Goal: Transaction & Acquisition: Download file/media

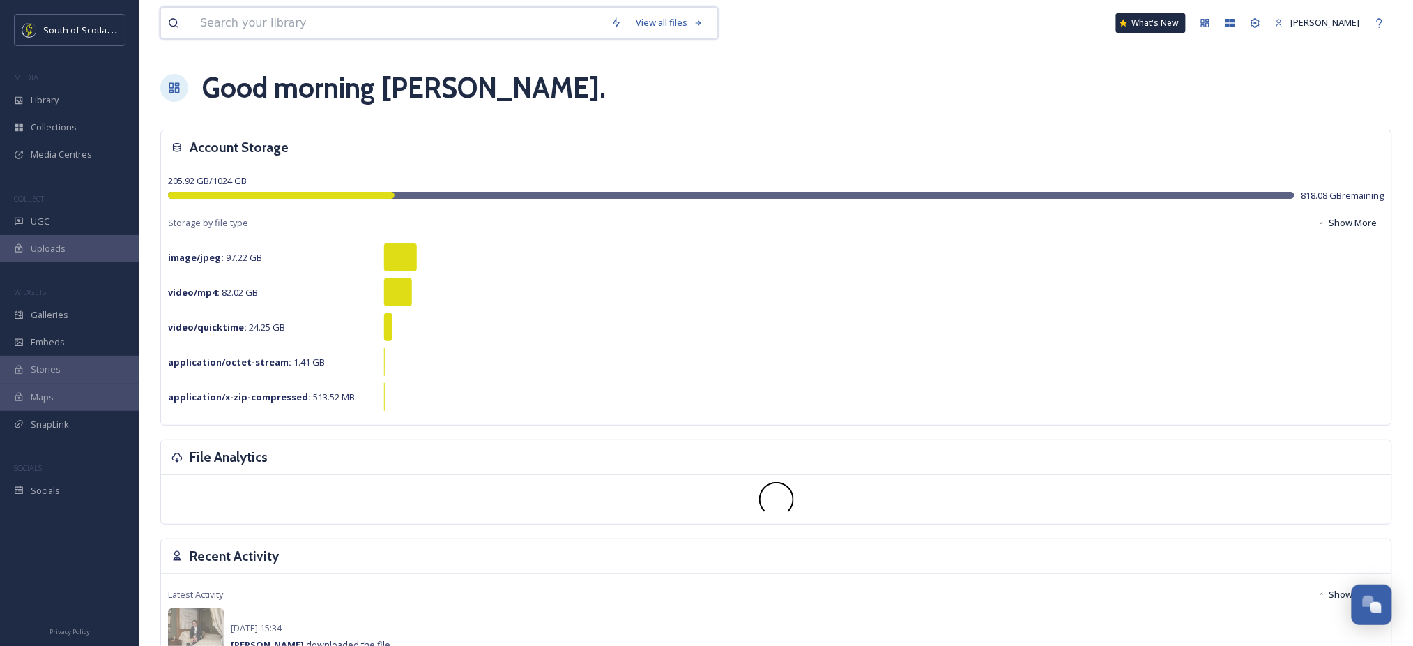
click at [532, 29] on input at bounding box center [398, 23] width 411 height 31
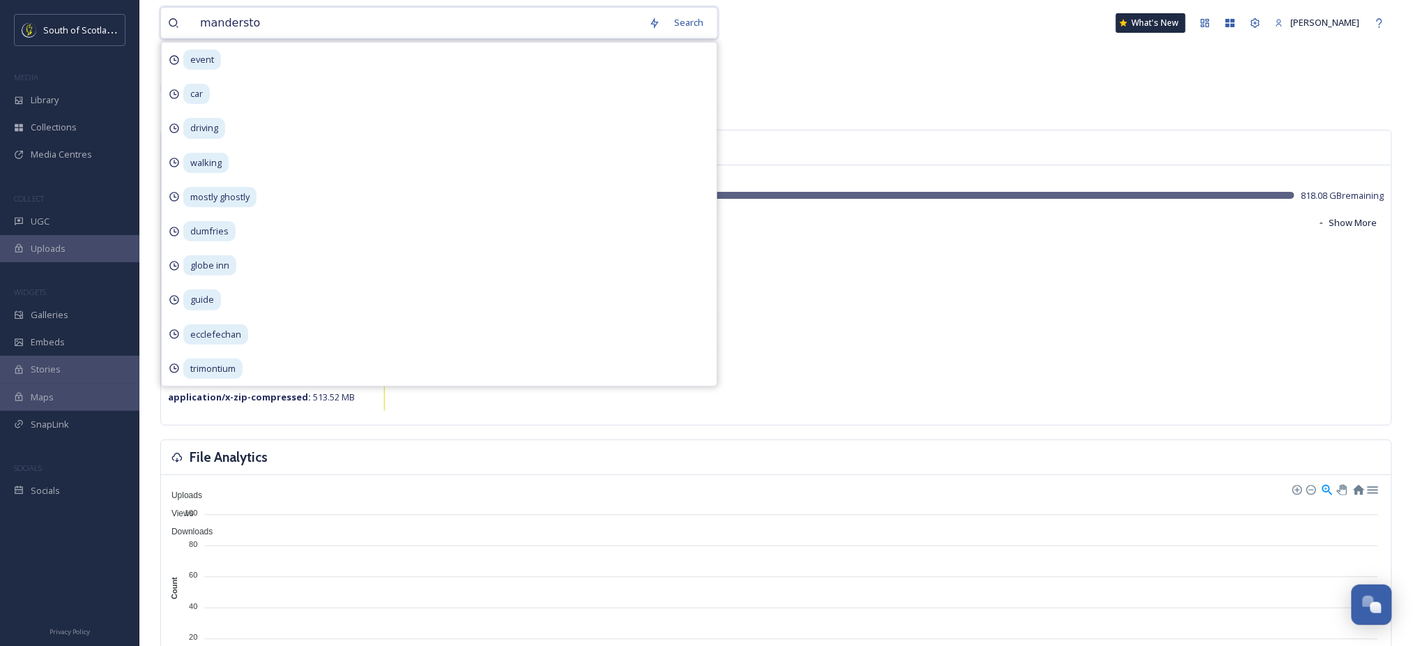
type input "manderston"
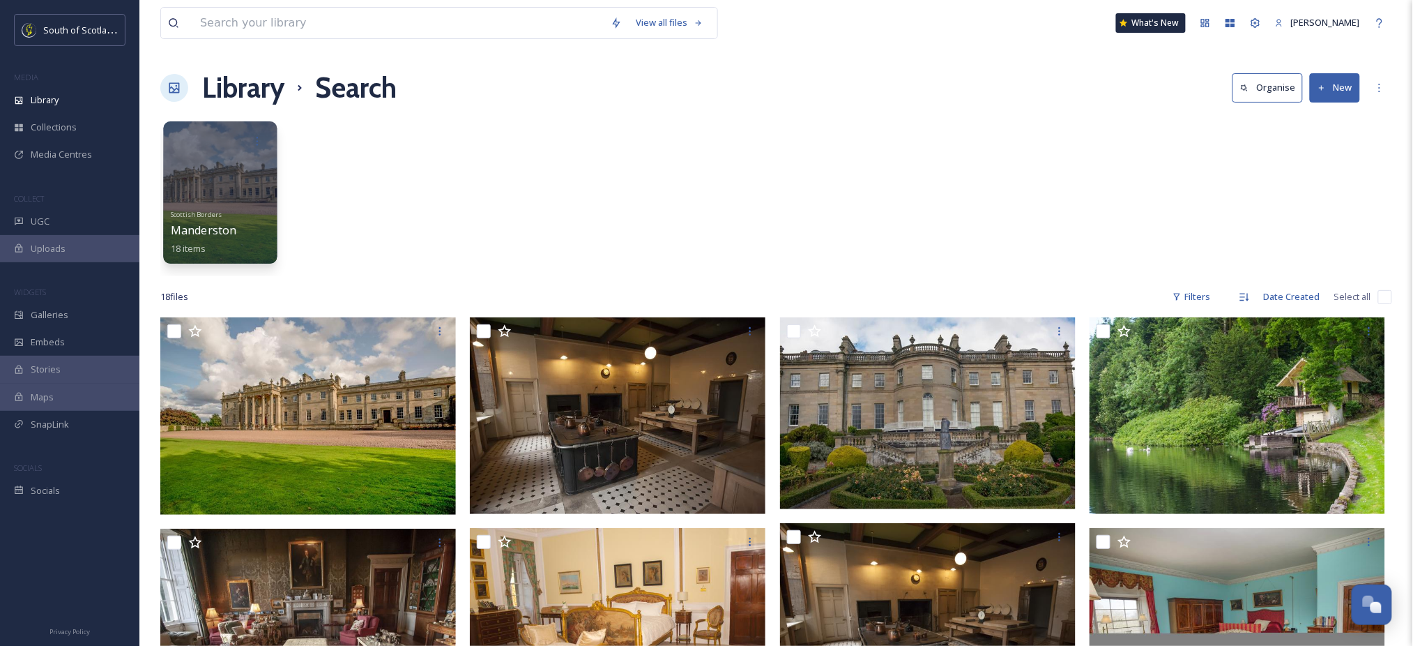
click at [208, 156] on div at bounding box center [220, 192] width 114 height 142
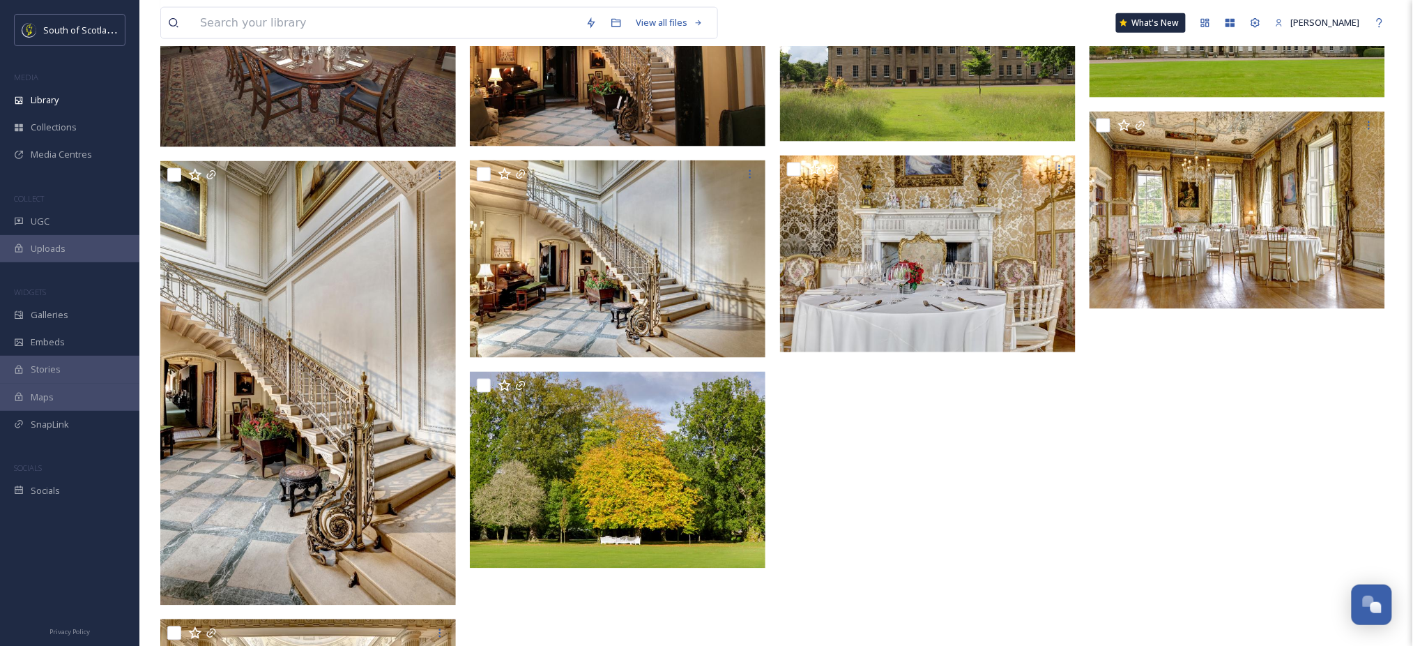
scroll to position [856, 0]
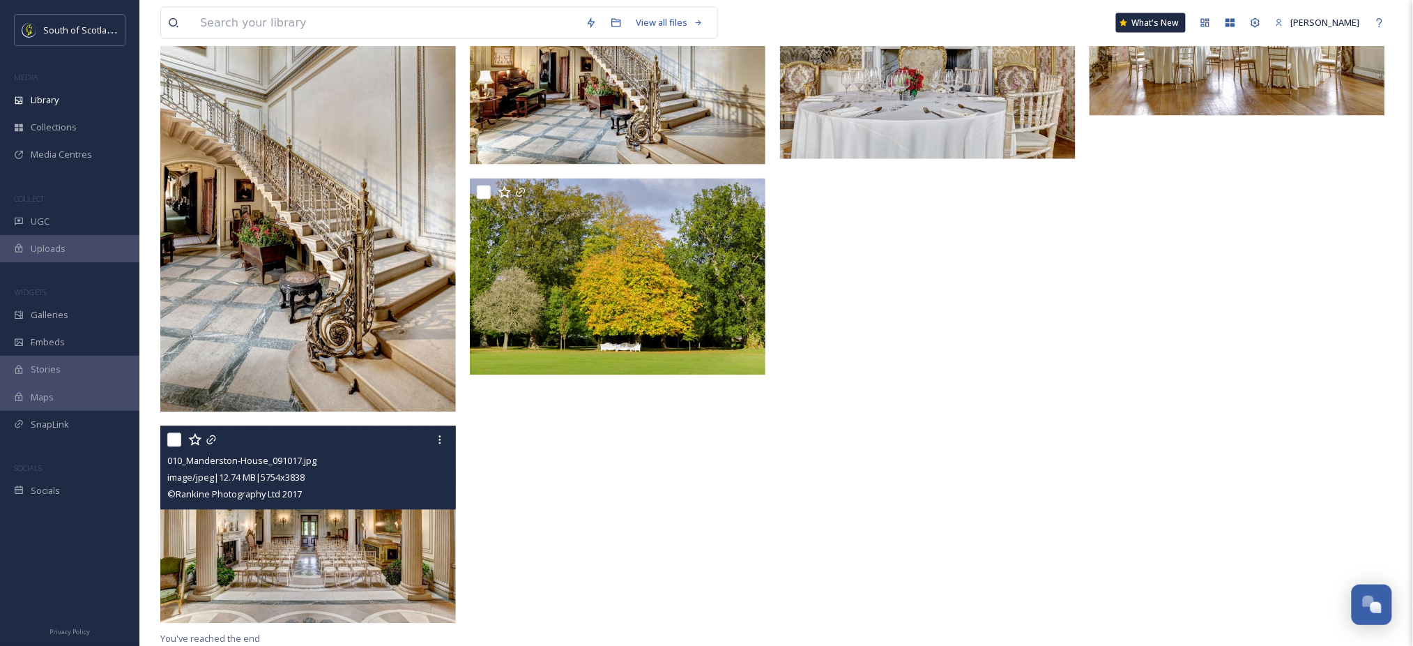
click at [279, 489] on span "© Rankine Photography Ltd 2017" at bounding box center [234, 494] width 135 height 13
click at [365, 534] on img at bounding box center [308, 524] width 296 height 197
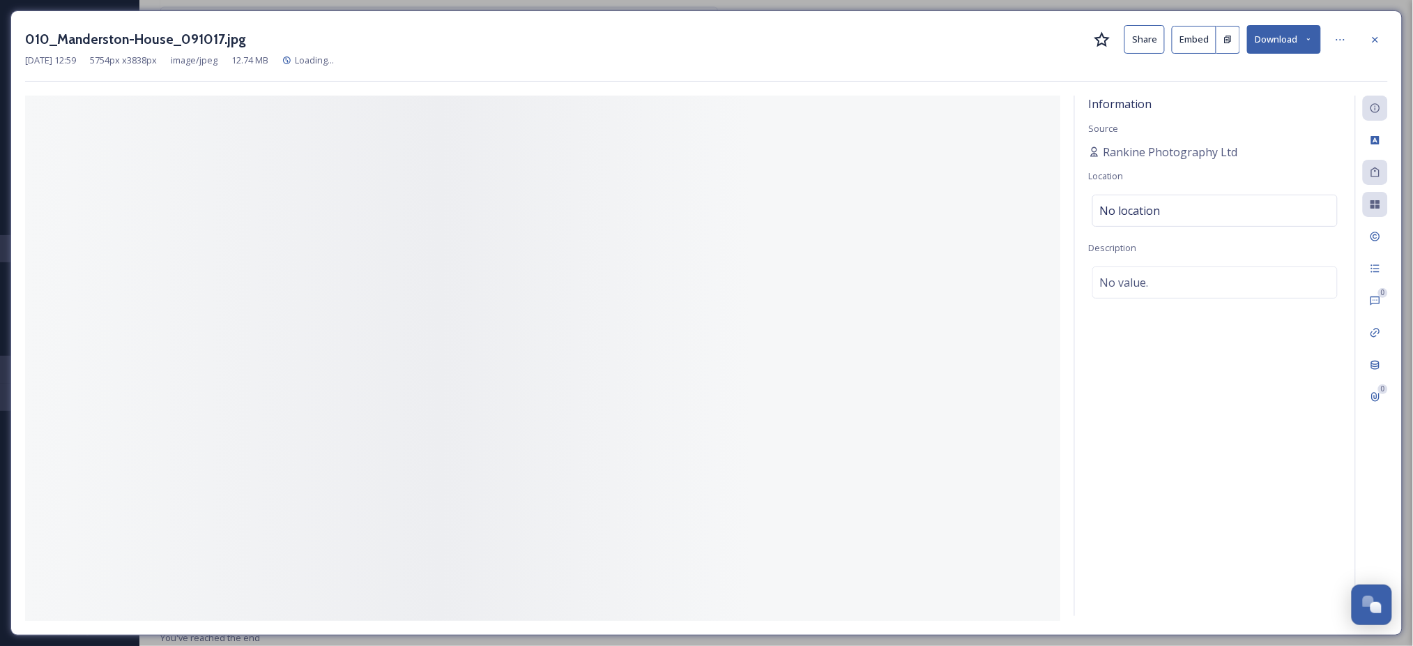
scroll to position [644, 0]
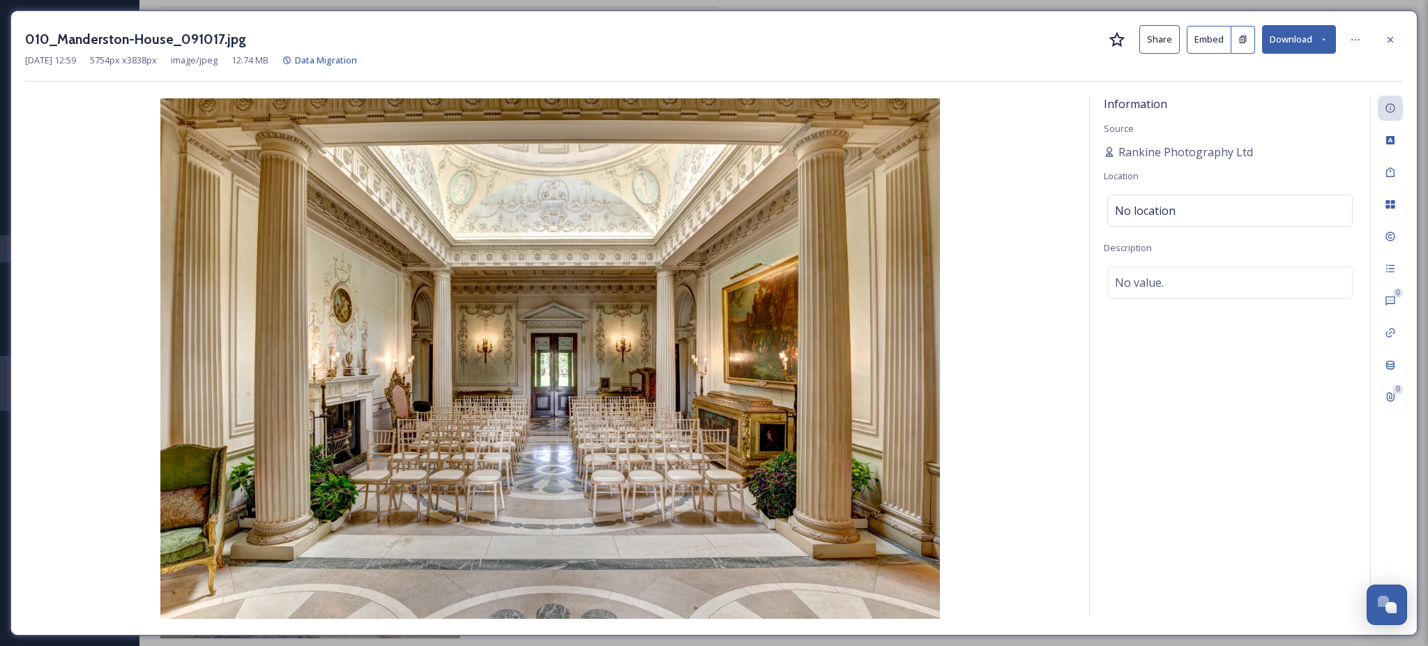
click at [1328, 43] on button "Download" at bounding box center [1299, 39] width 74 height 29
click at [1222, 93] on span "Download Large (2000 x 1334)" at bounding box center [1258, 98] width 123 height 13
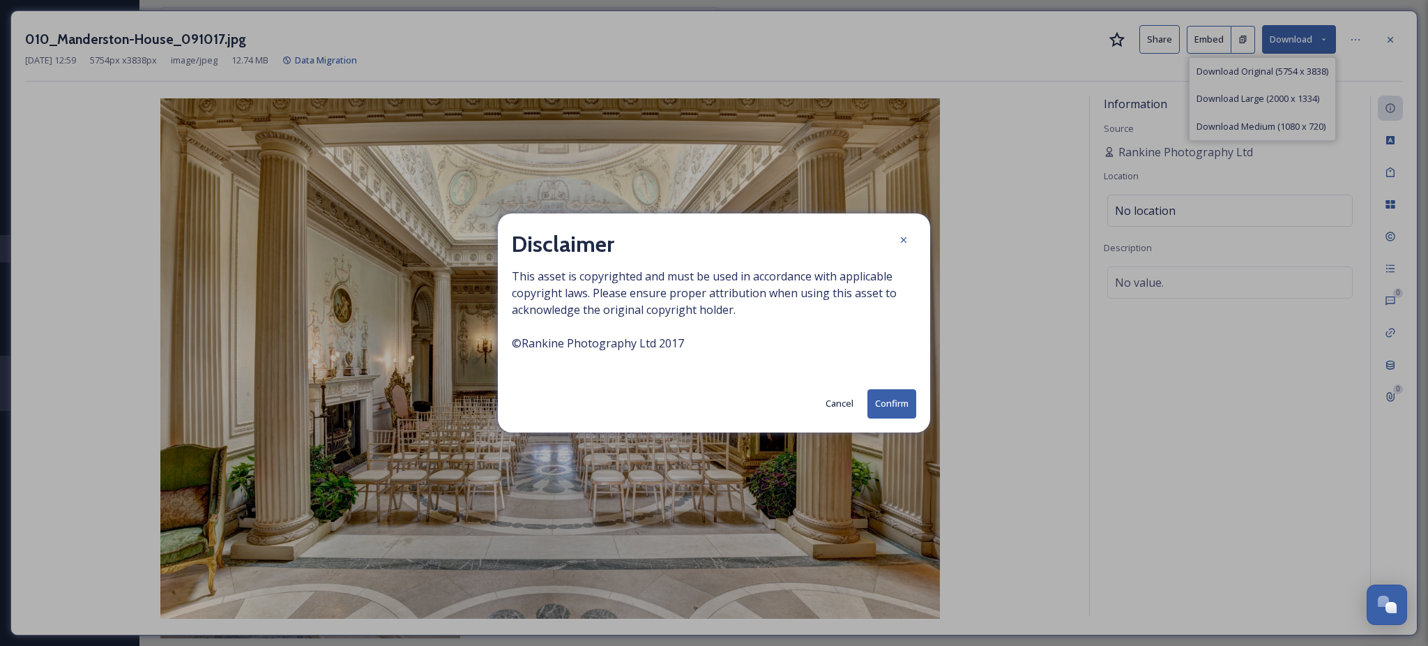
click at [873, 409] on button "Confirm" at bounding box center [891, 403] width 49 height 29
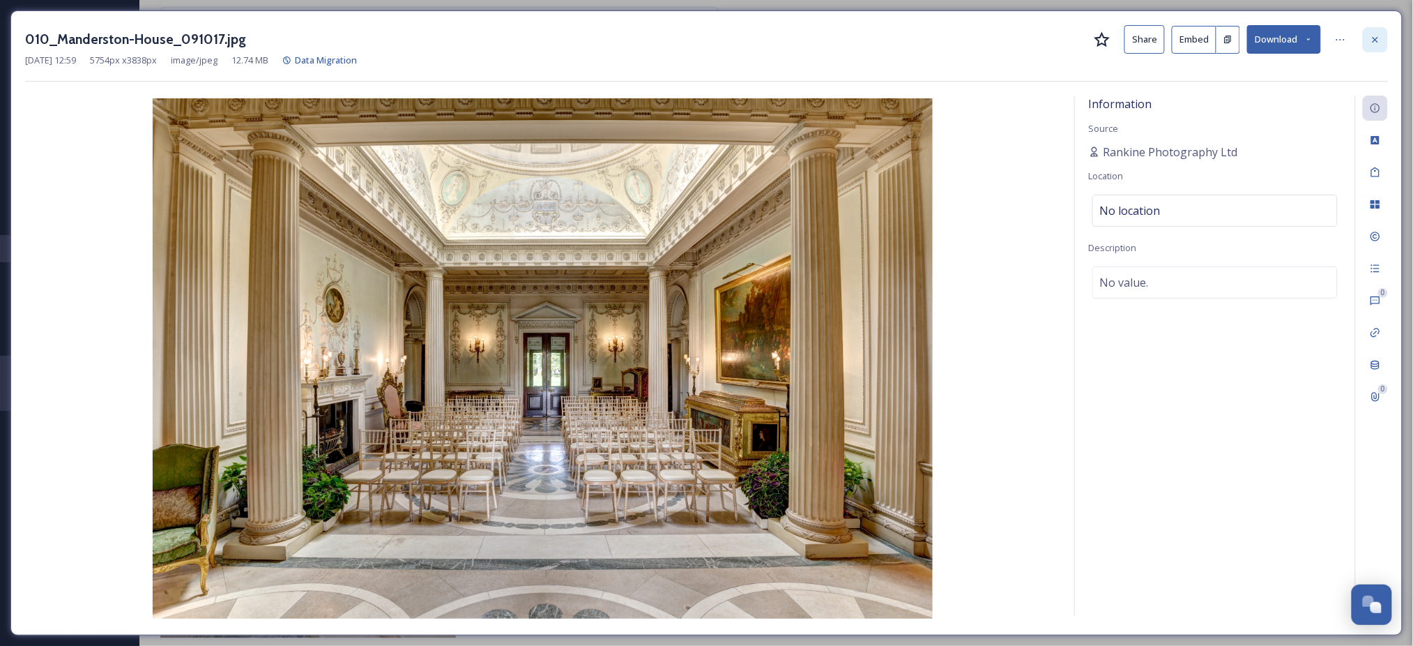
click at [1379, 45] on div at bounding box center [1375, 39] width 25 height 25
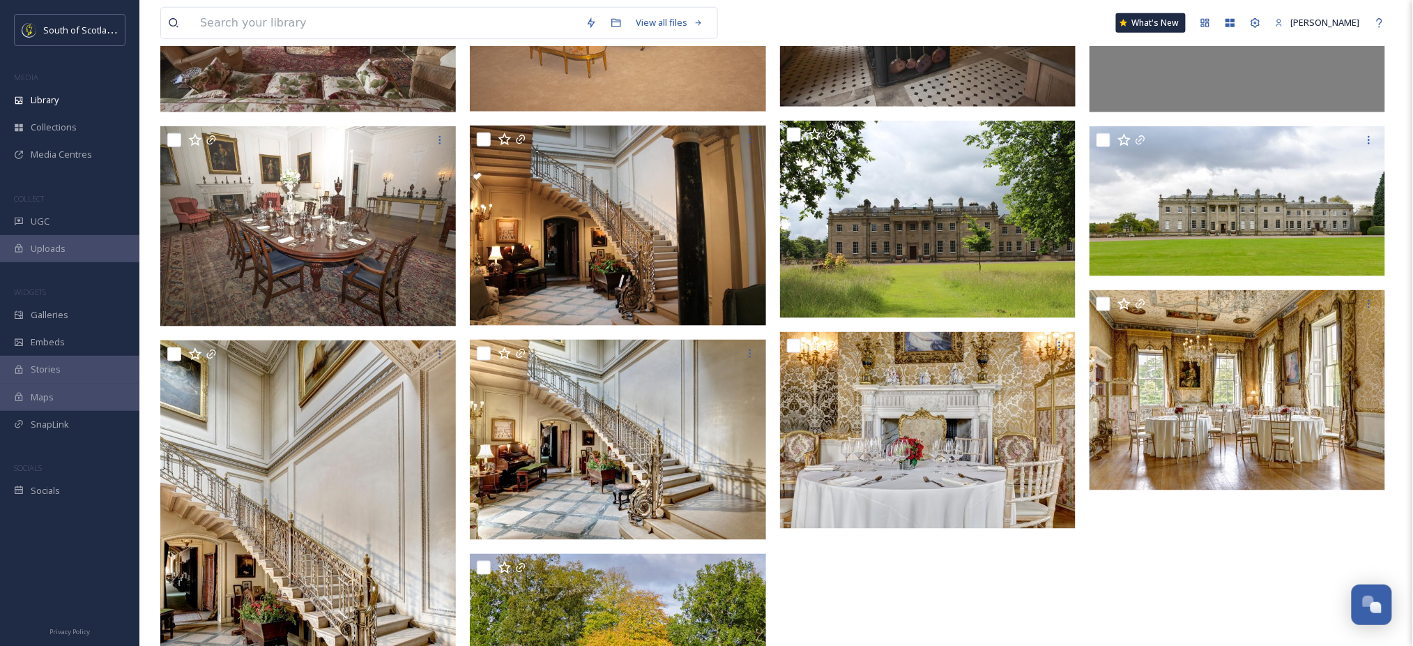
scroll to position [488, 0]
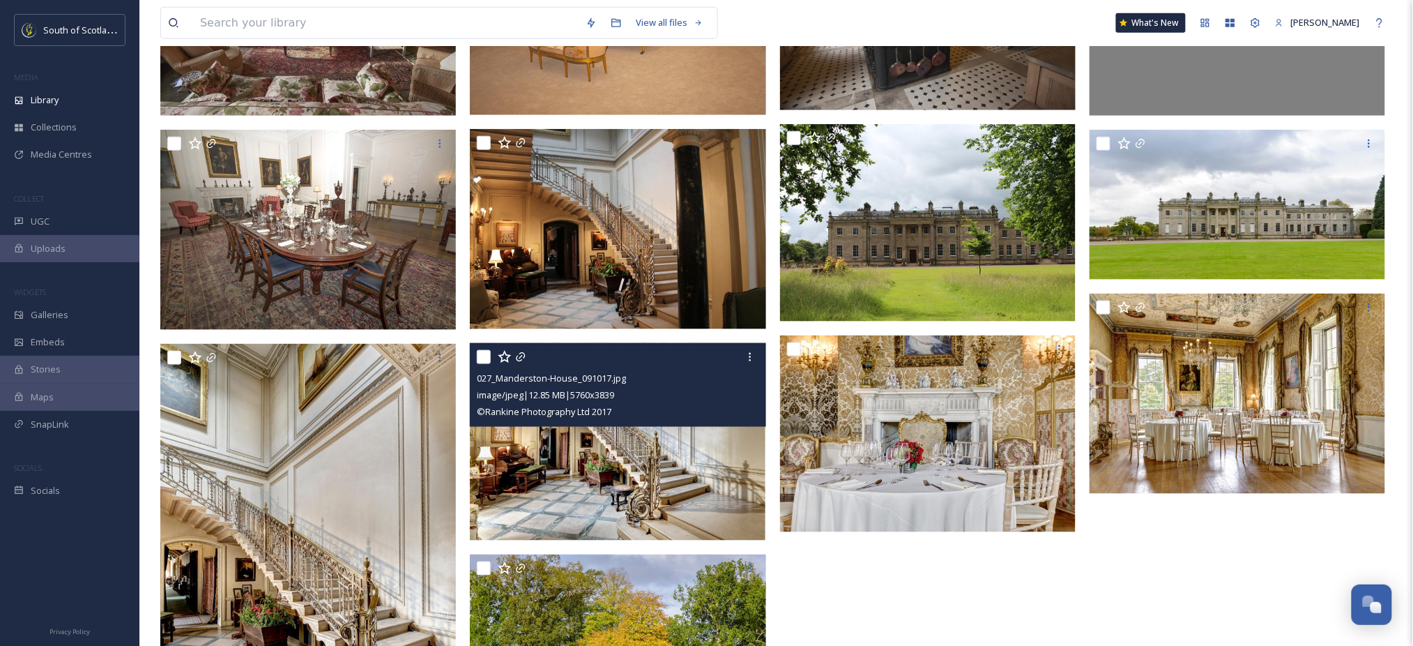
click at [609, 473] on img at bounding box center [618, 441] width 296 height 197
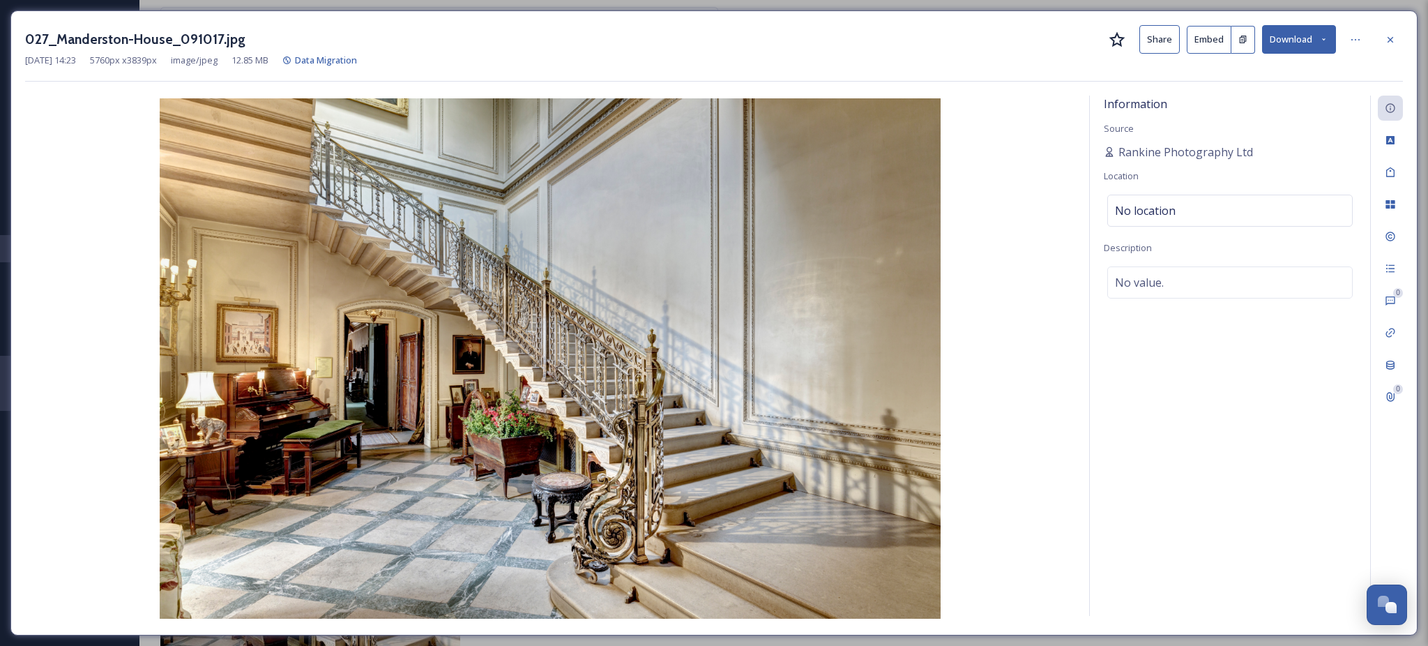
click at [1328, 25] on button "Download" at bounding box center [1299, 39] width 74 height 29
click at [1267, 107] on div "Download Large (2000 x 1333)" at bounding box center [1263, 98] width 146 height 27
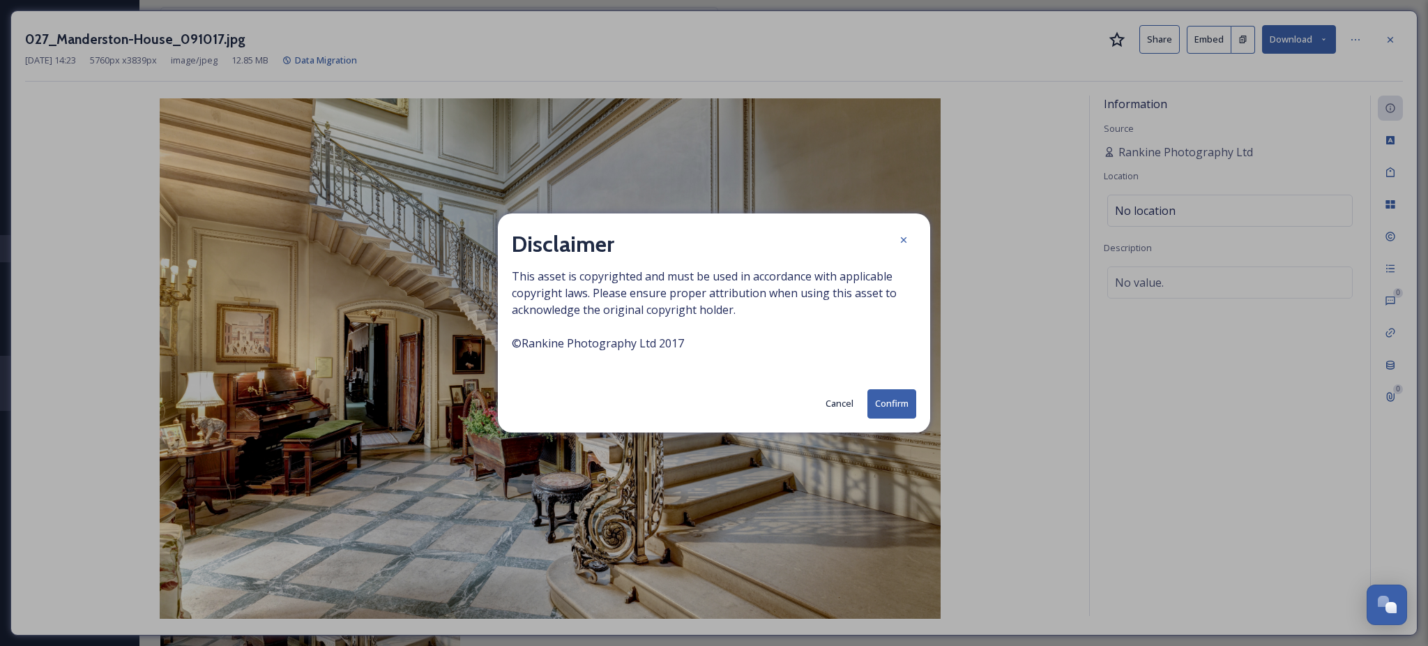
click at [898, 410] on button "Confirm" at bounding box center [891, 403] width 49 height 29
